Goal: Find specific page/section: Find specific page/section

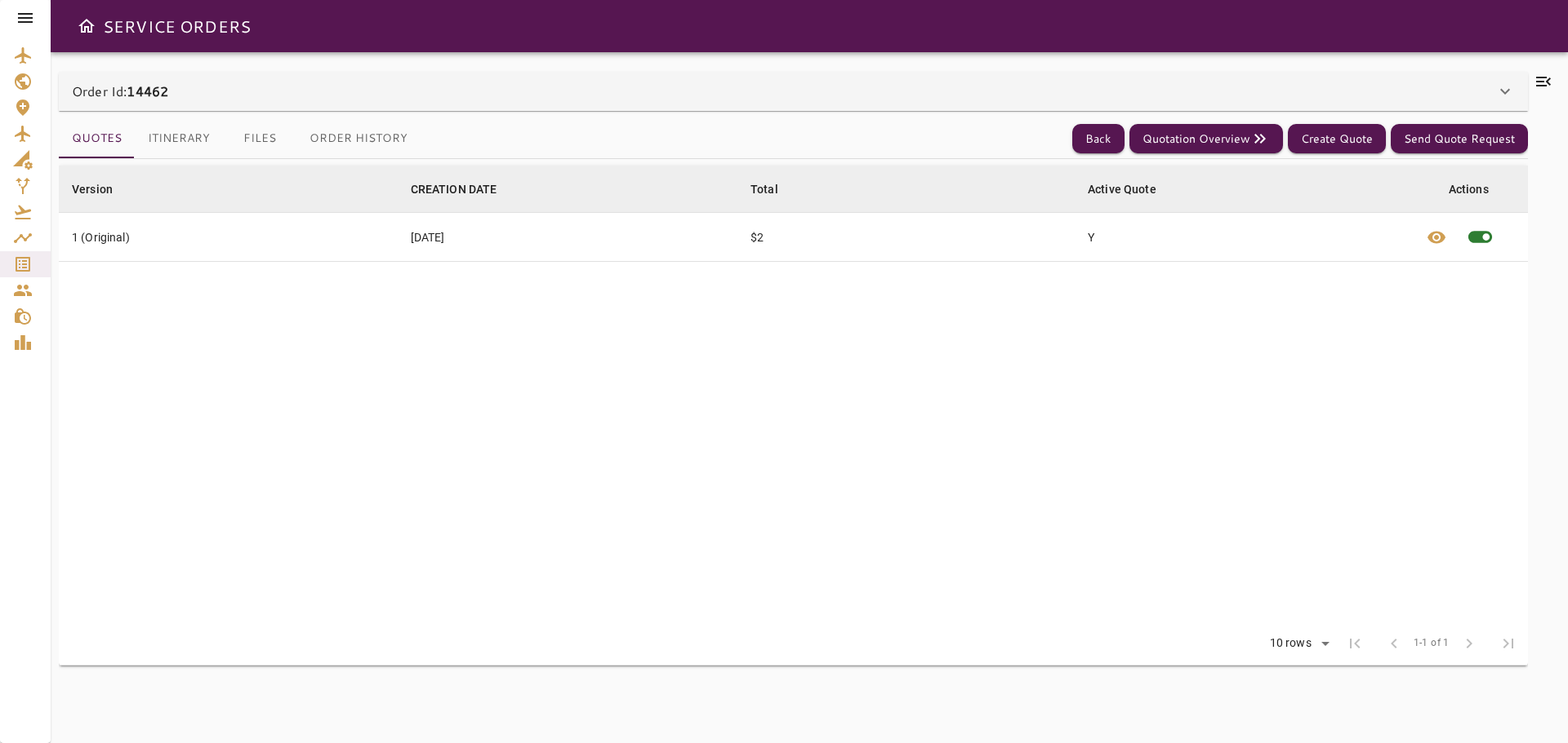
click at [1542, 84] on icon at bounding box center [1543, 82] width 20 height 20
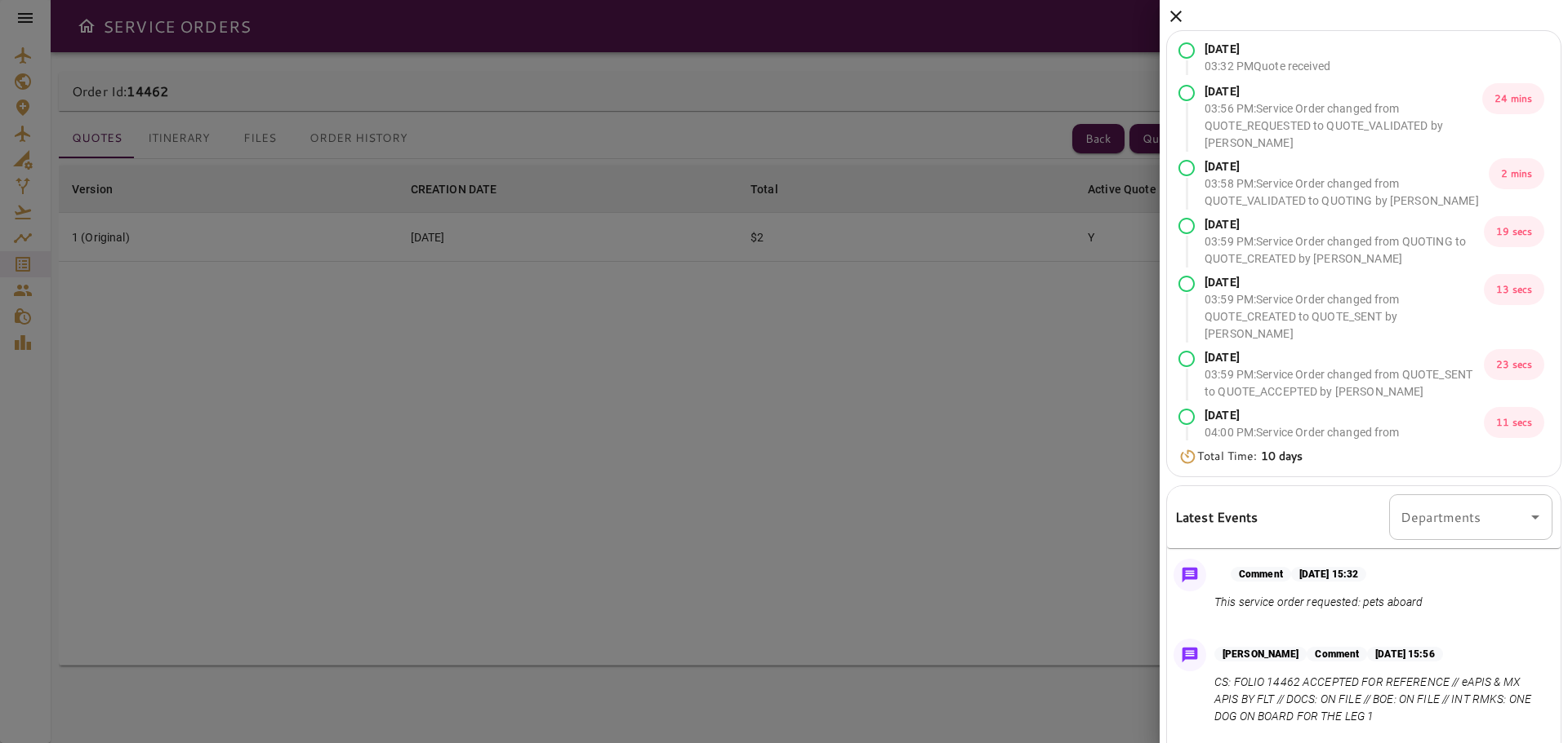
click at [1175, 19] on icon at bounding box center [1176, 16] width 20 height 20
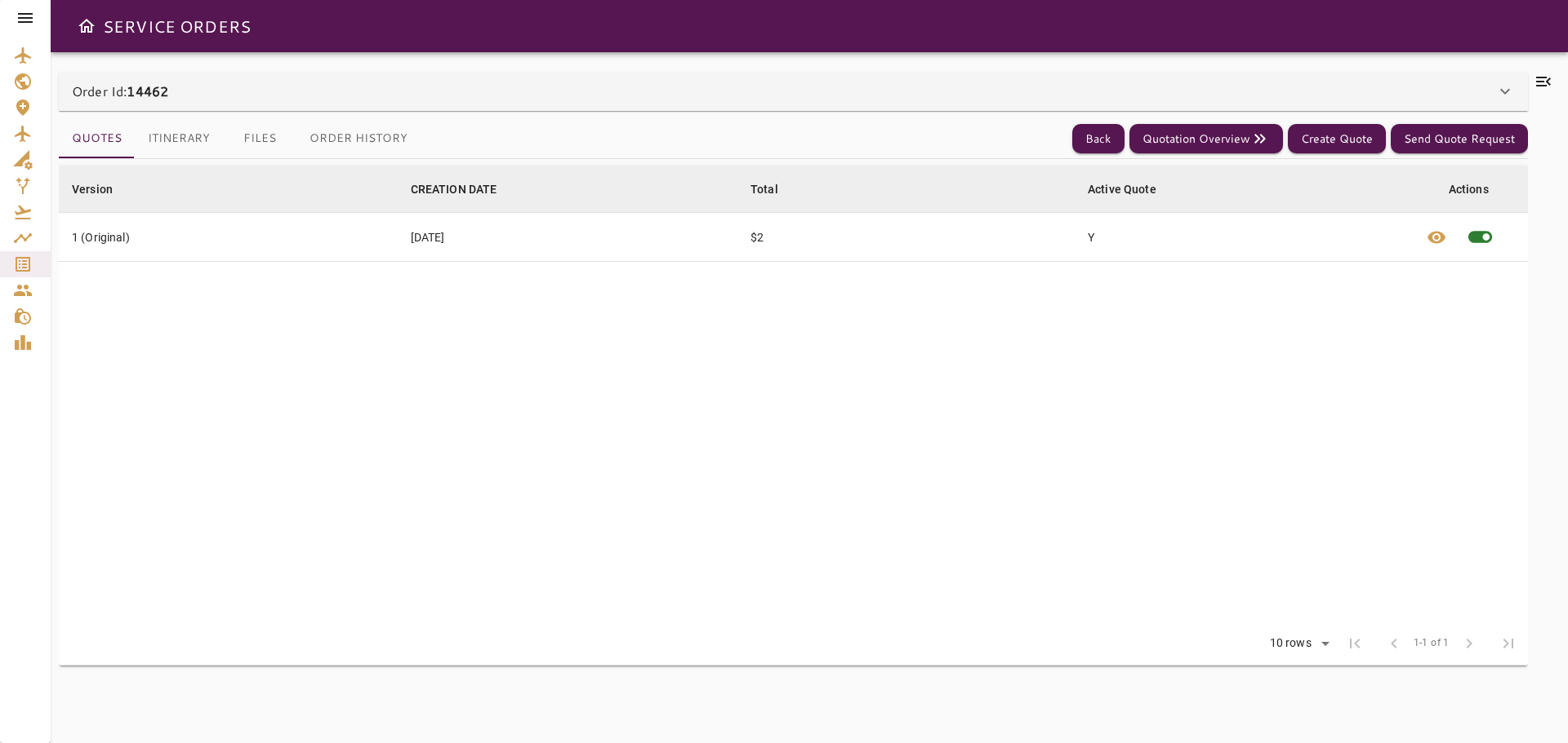
click at [1541, 86] on icon at bounding box center [1543, 81] width 15 height 10
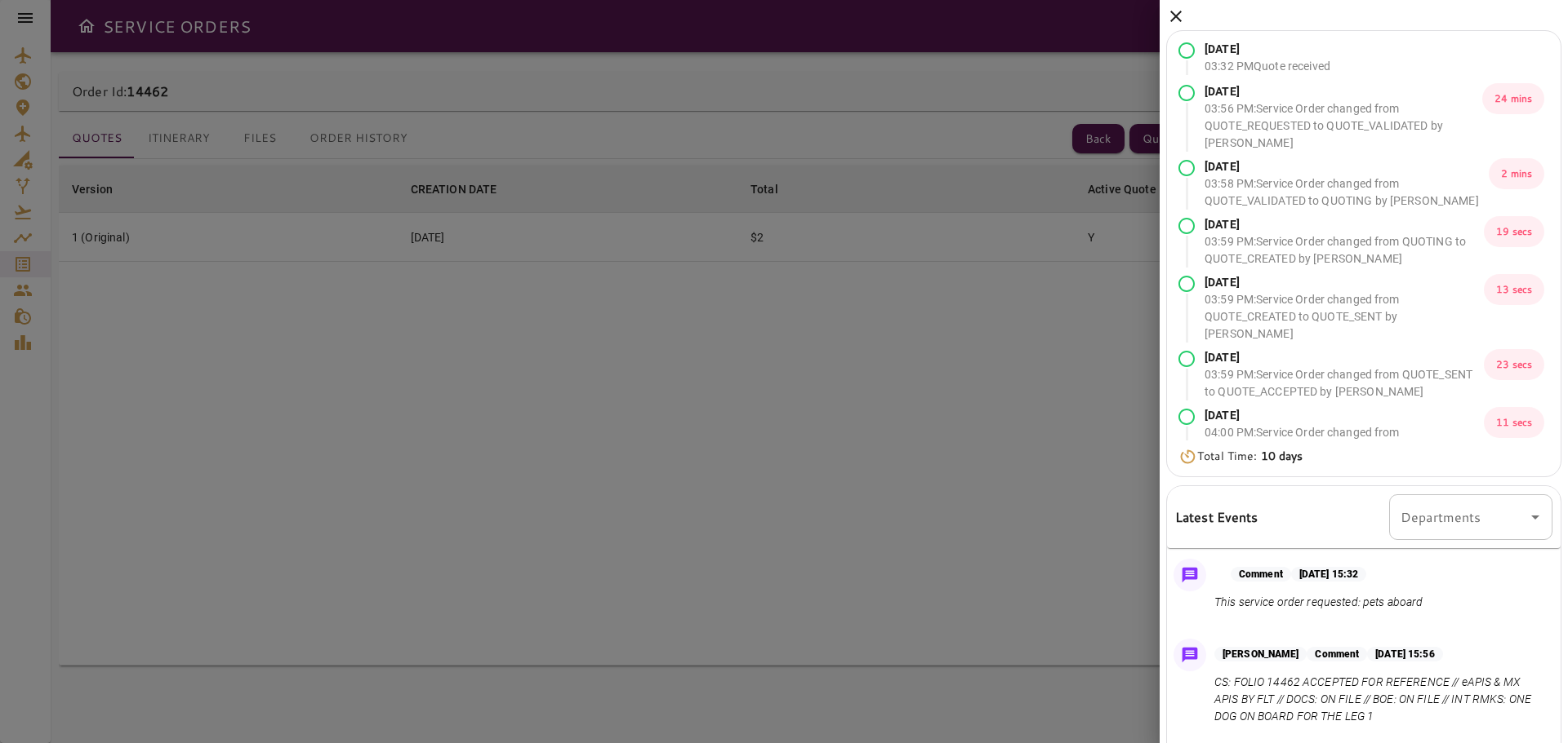
click at [1175, 20] on icon at bounding box center [1176, 16] width 20 height 20
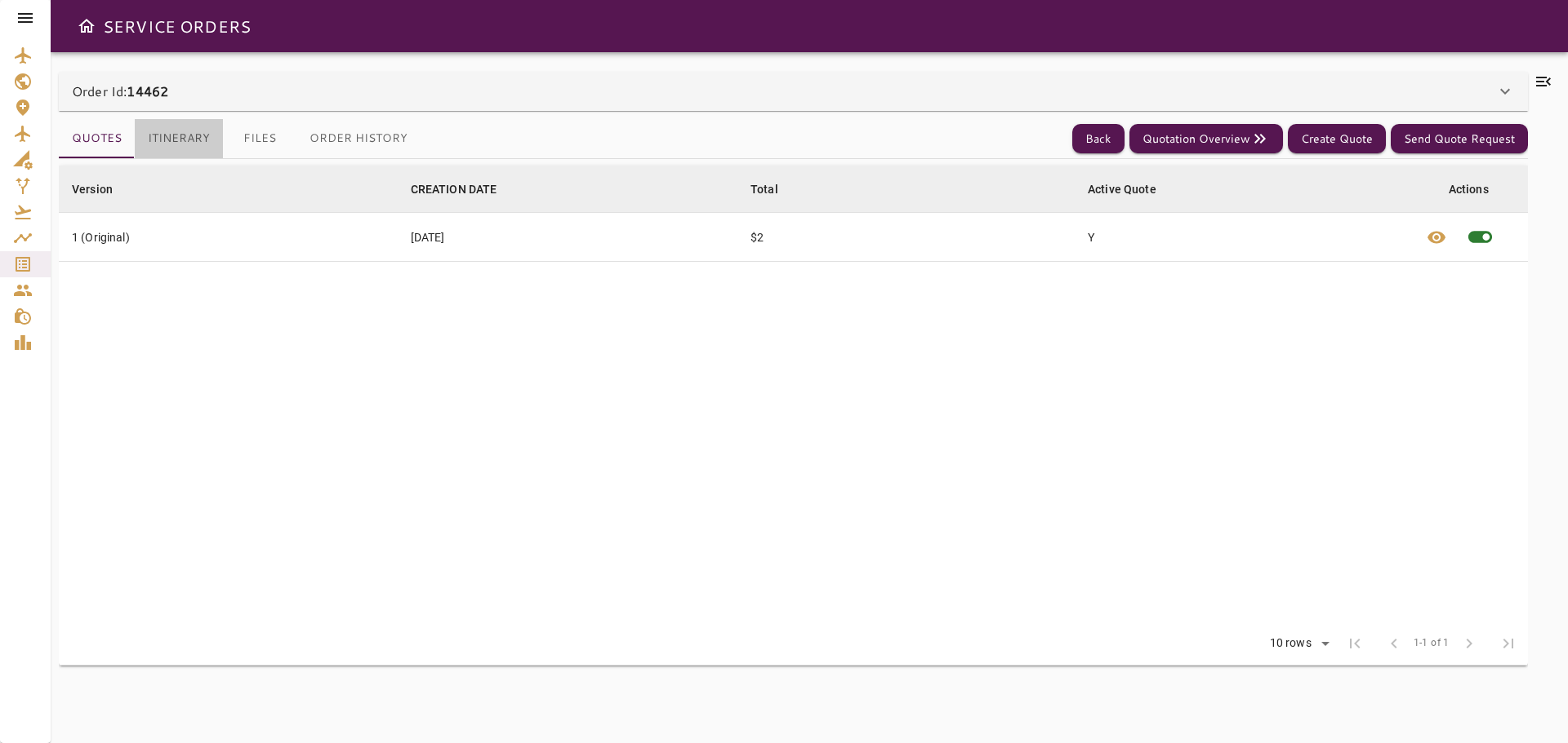
click at [178, 139] on button "Itinerary" at bounding box center [179, 138] width 88 height 39
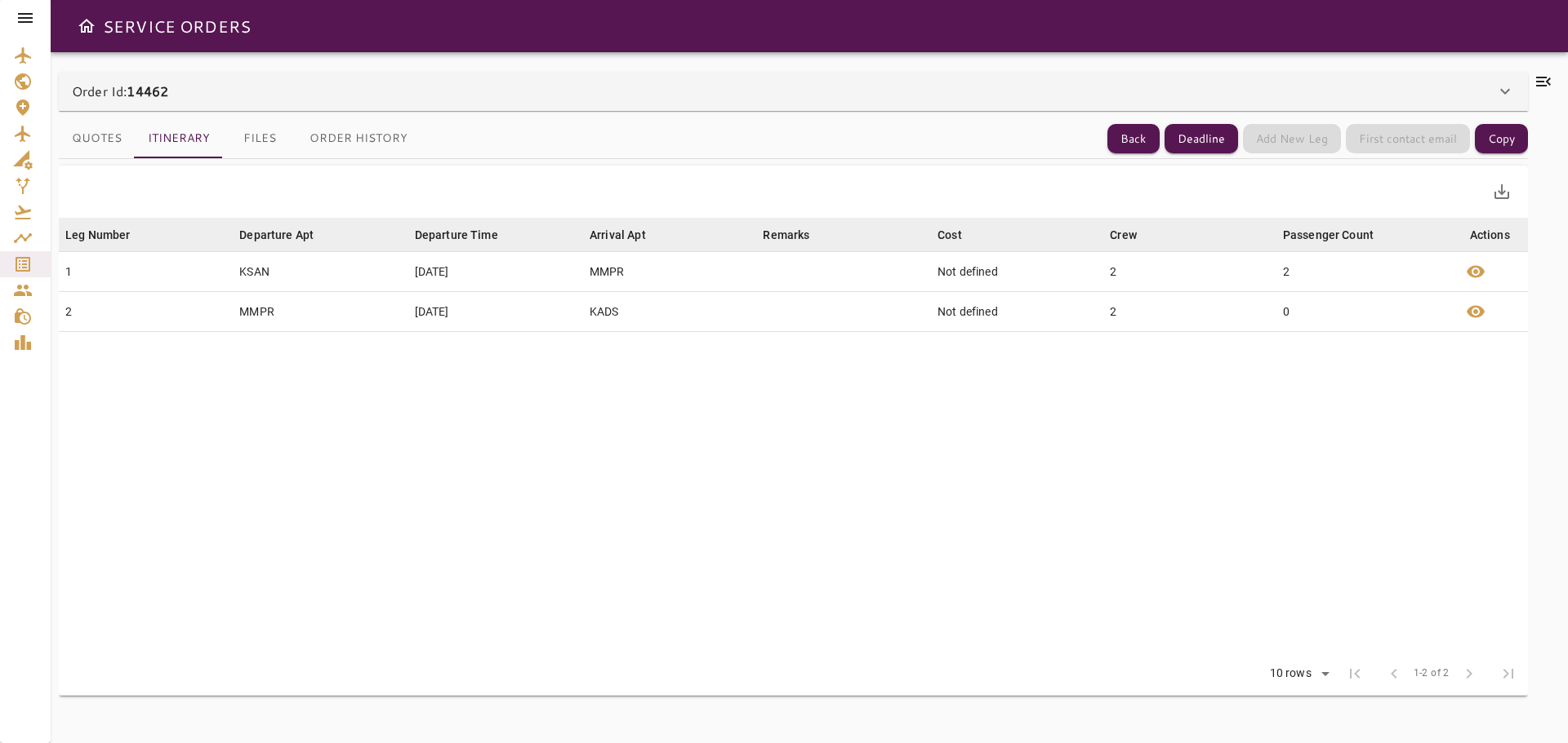
click at [244, 139] on button "Files" at bounding box center [260, 138] width 74 height 39
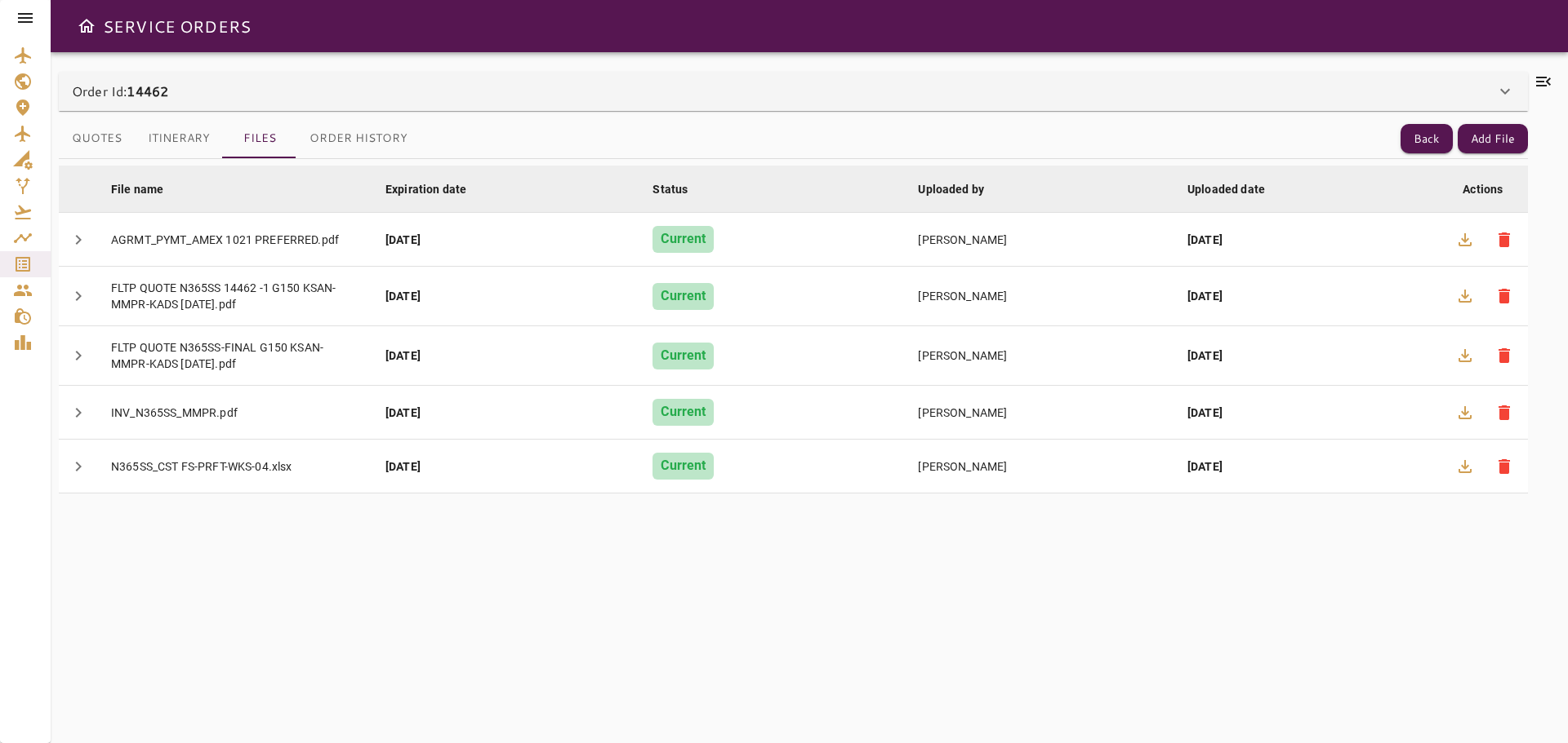
click at [24, 17] on icon at bounding box center [26, 17] width 15 height 10
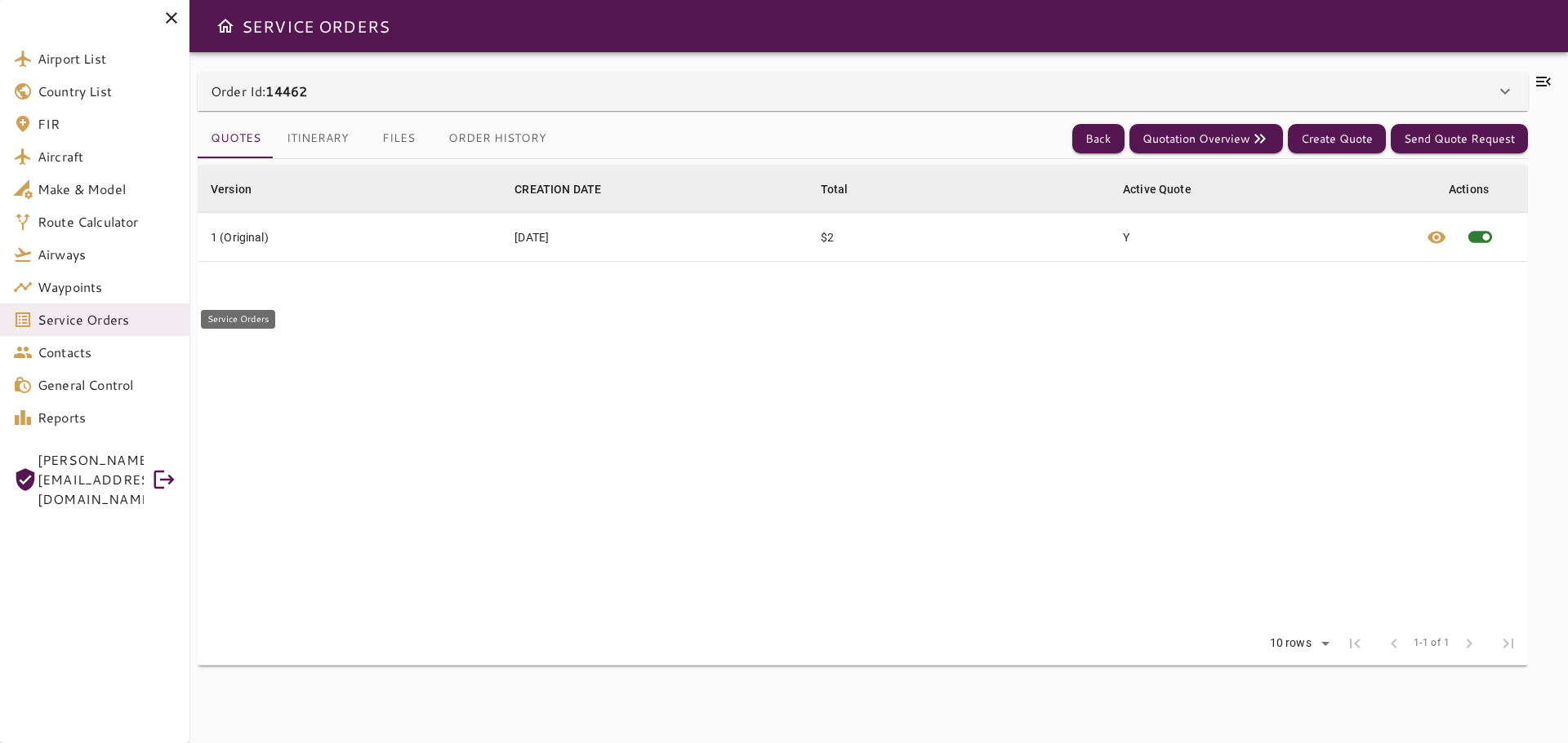
click at [93, 331] on link "Service Orders" at bounding box center [95, 320] width 190 height 33
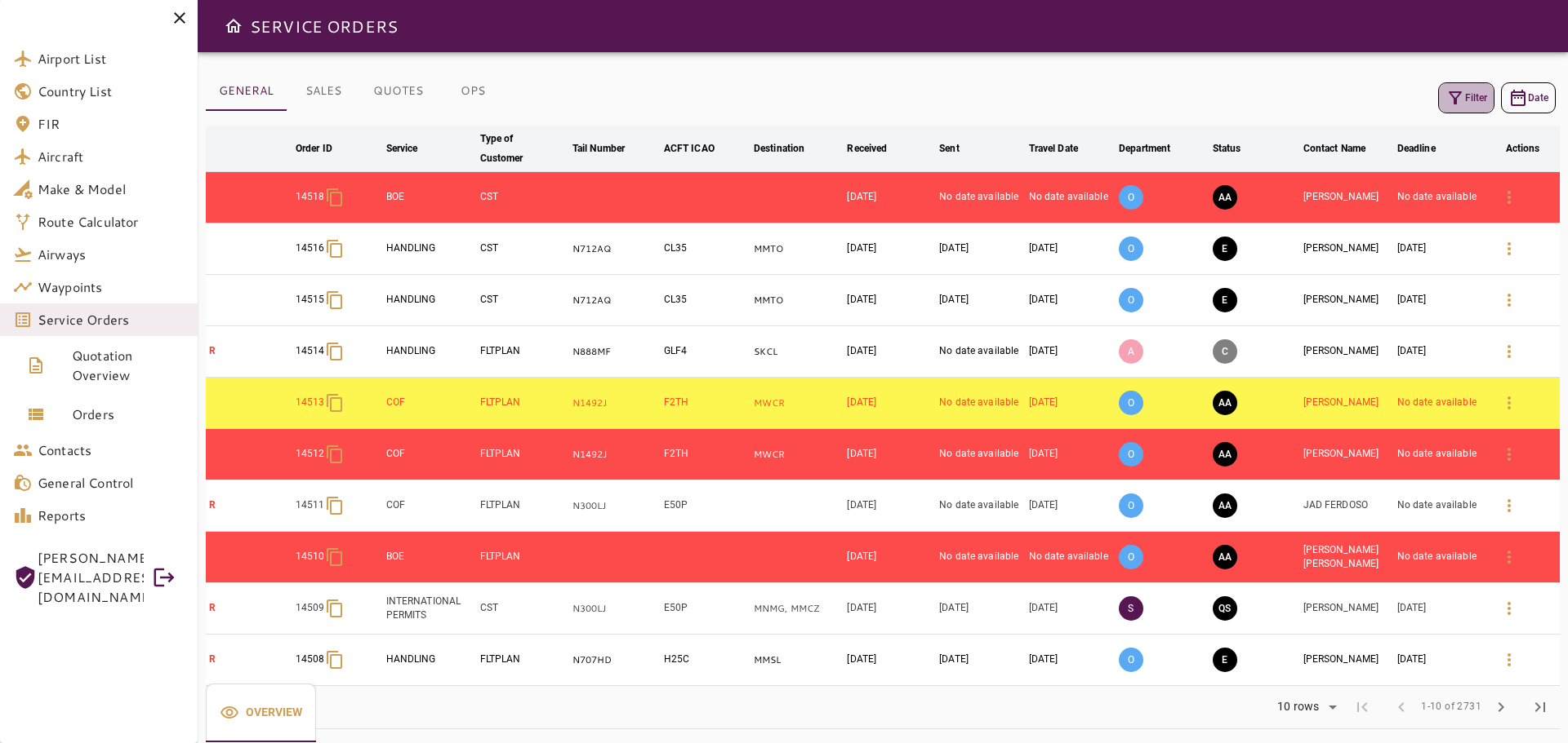
click at [1478, 88] on button "Filter" at bounding box center [1466, 98] width 56 height 31
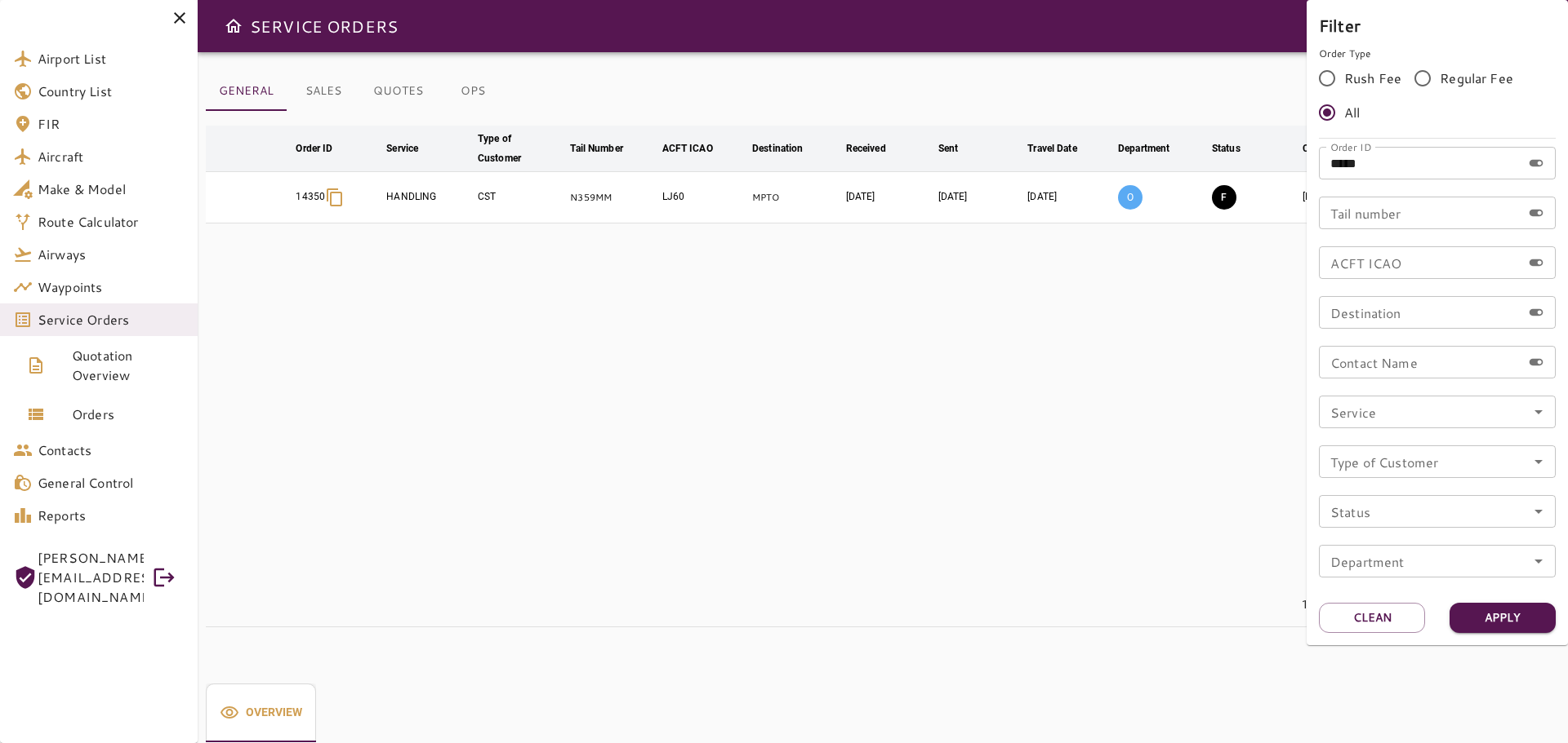
click at [1395, 167] on input "*****" at bounding box center [1419, 163] width 202 height 33
type input "*****"
click at [1518, 616] on button "Apply" at bounding box center [1502, 617] width 106 height 30
click at [897, 391] on div at bounding box center [784, 372] width 1568 height 743
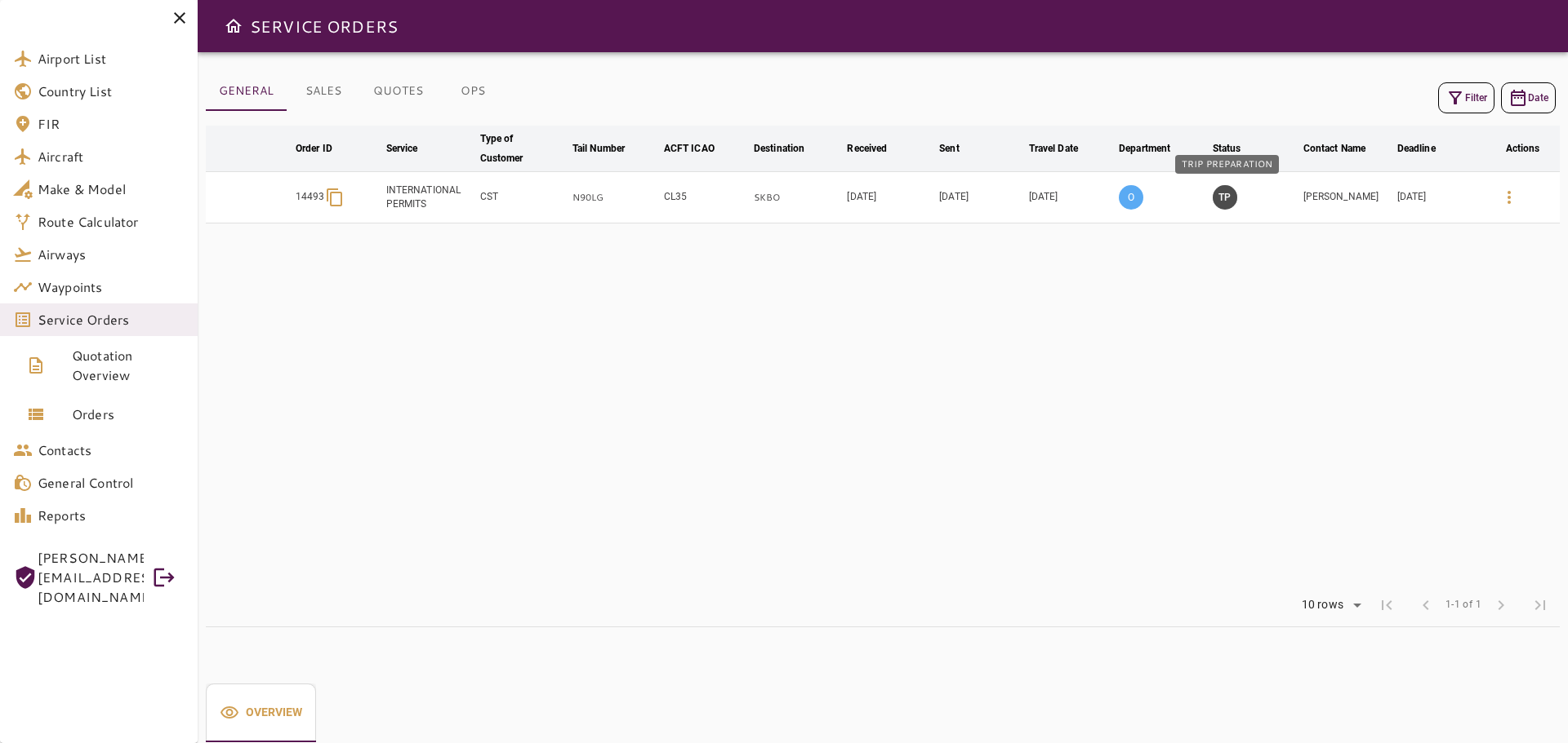
click at [1233, 196] on button "TP" at bounding box center [1225, 197] width 25 height 25
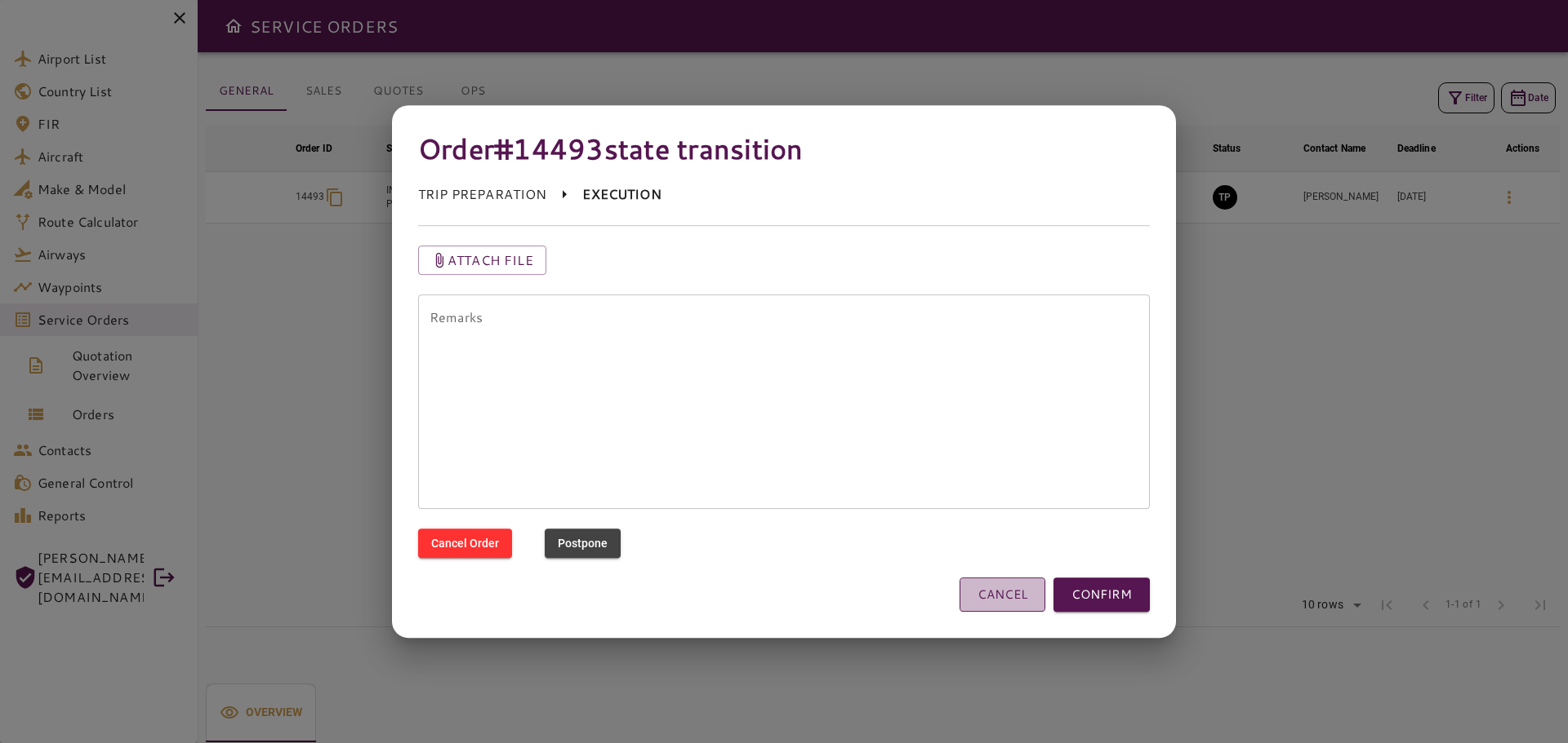
click at [1002, 596] on button "CANCEL" at bounding box center [1002, 595] width 86 height 35
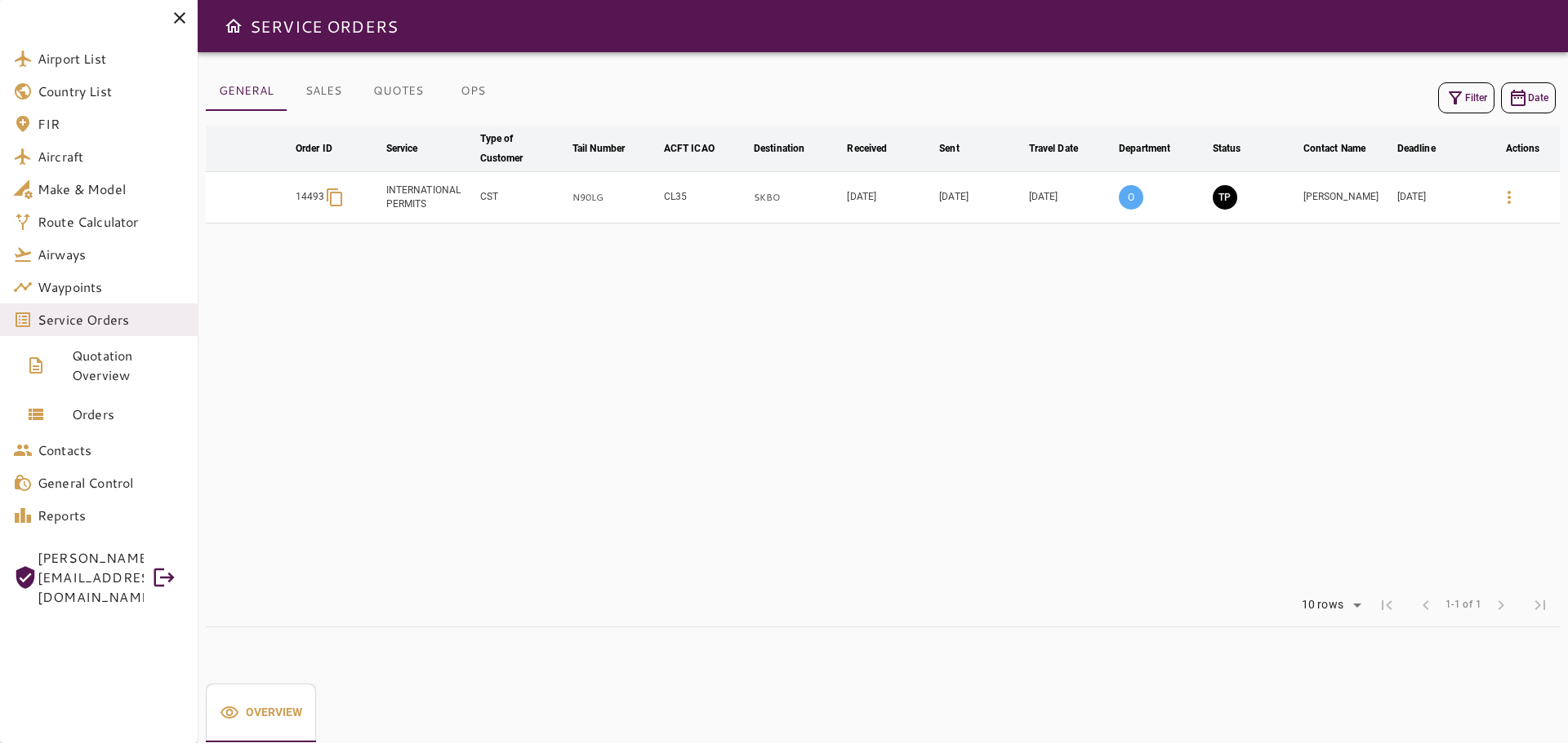
click at [1023, 451] on table "arrow_downward Order ID arrow_downward Service arrow_downward Type of Customer …" at bounding box center [883, 355] width 1354 height 459
click at [1510, 203] on icon "button" at bounding box center [1509, 198] width 20 height 20
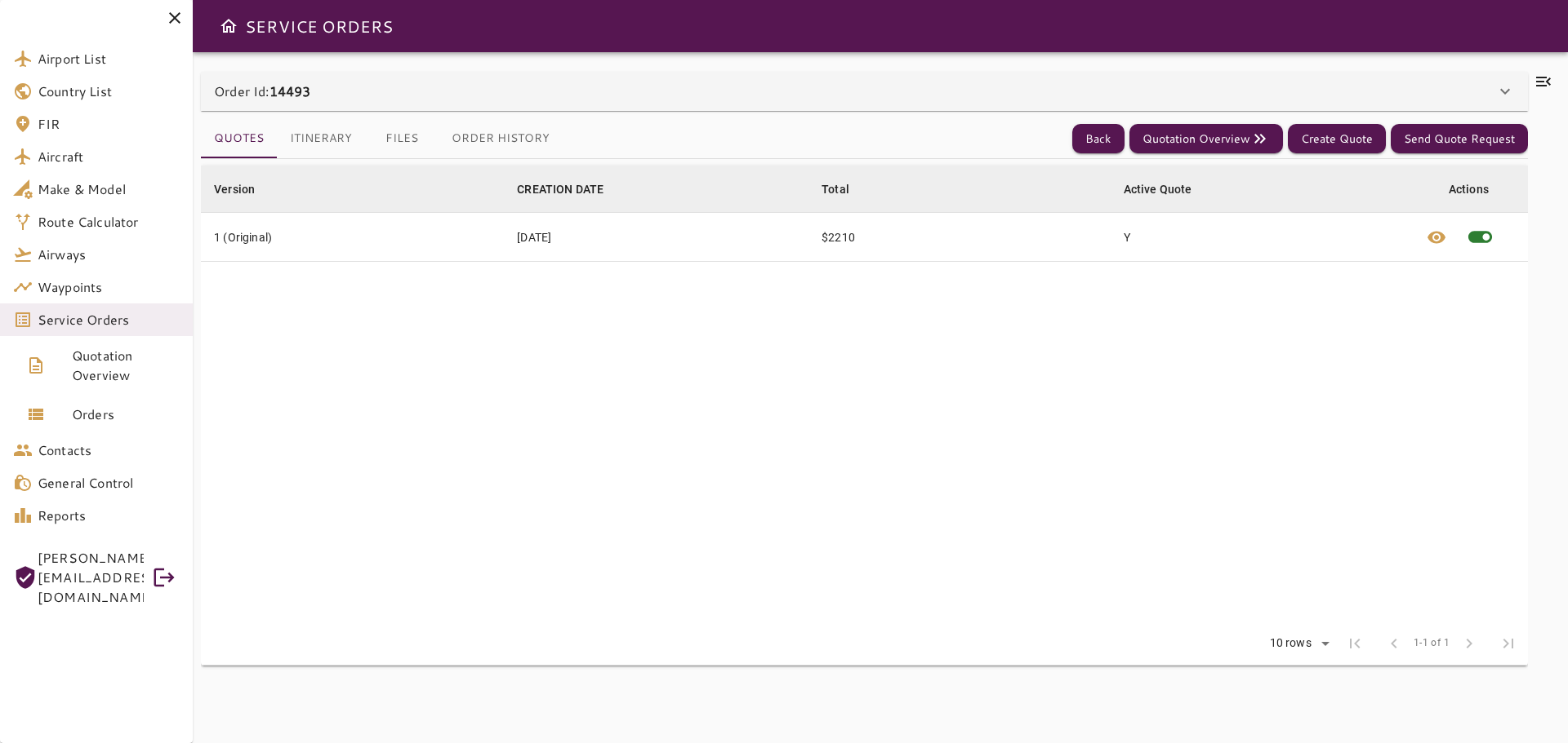
click at [405, 142] on button "Files" at bounding box center [402, 138] width 74 height 39
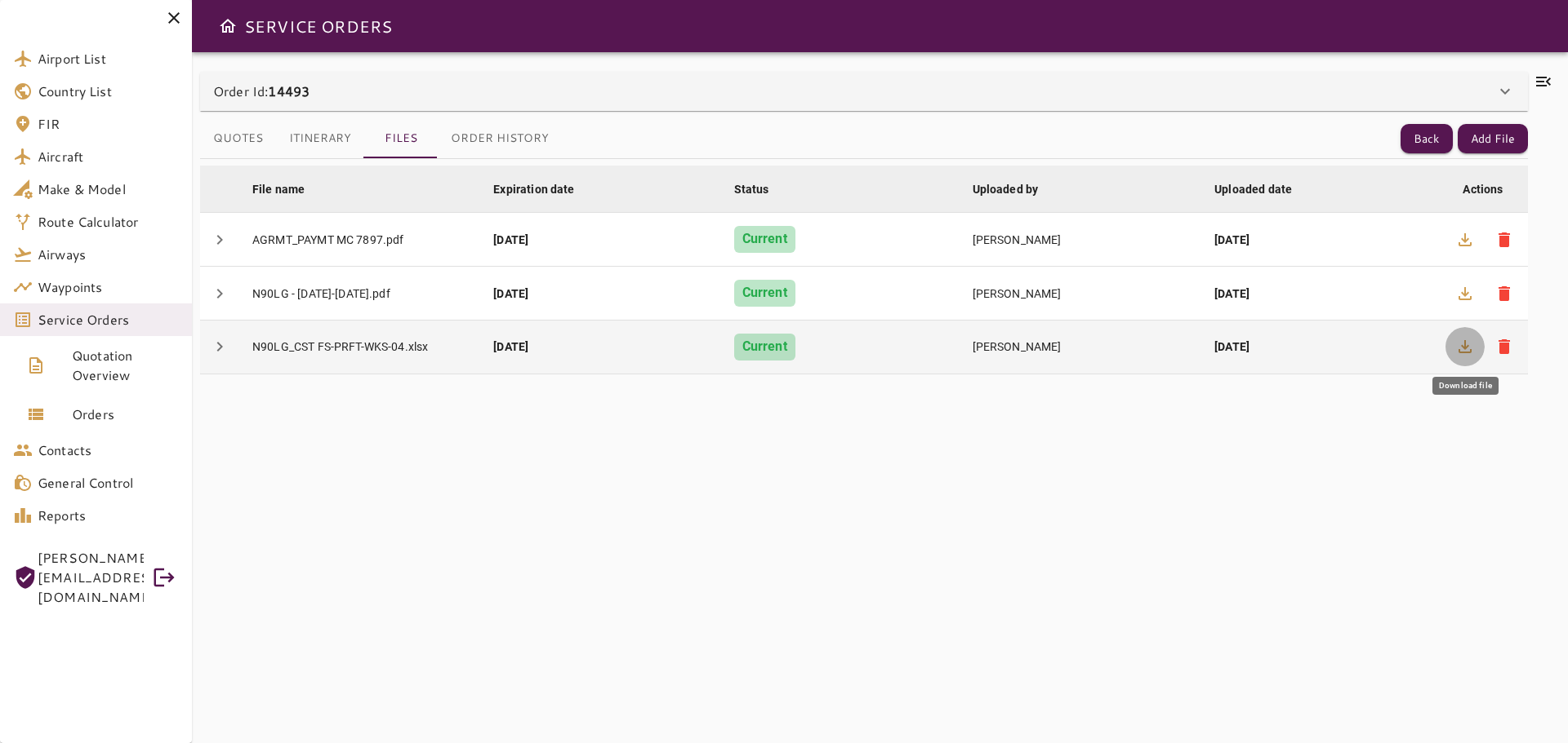
click at [1466, 348] on icon "button" at bounding box center [1464, 347] width 13 height 13
